Goal: Find specific page/section: Find specific page/section

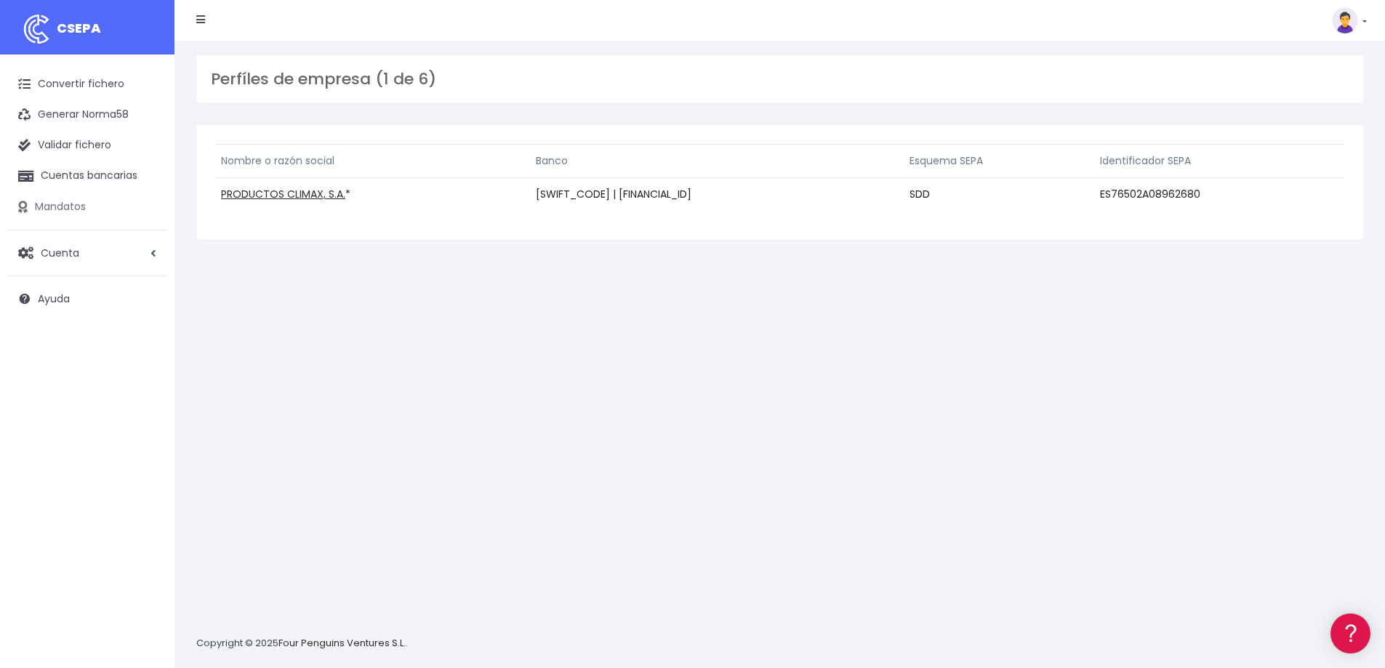
click at [59, 206] on link "Mandatos" at bounding box center [87, 207] width 160 height 31
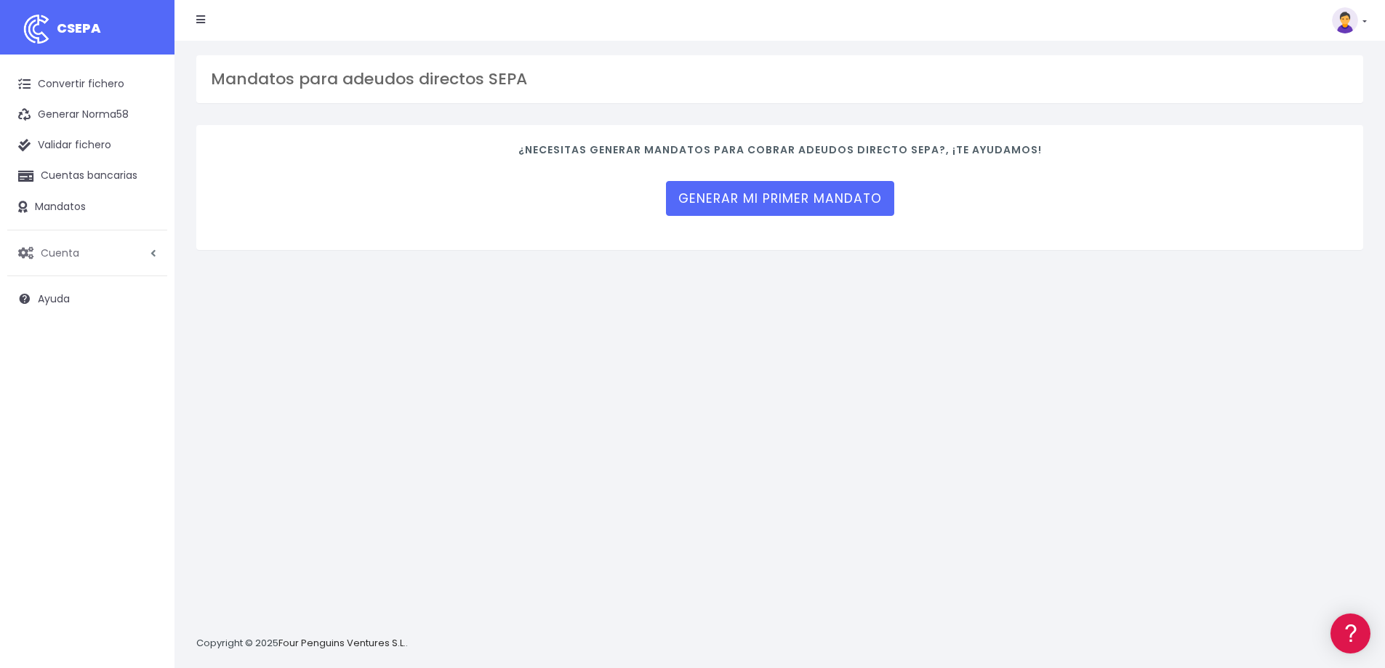
click at [57, 252] on span "Cuenta" at bounding box center [60, 252] width 39 height 15
click at [53, 286] on link "Perfiles" at bounding box center [95, 289] width 144 height 26
